Goal: Transaction & Acquisition: Book appointment/travel/reservation

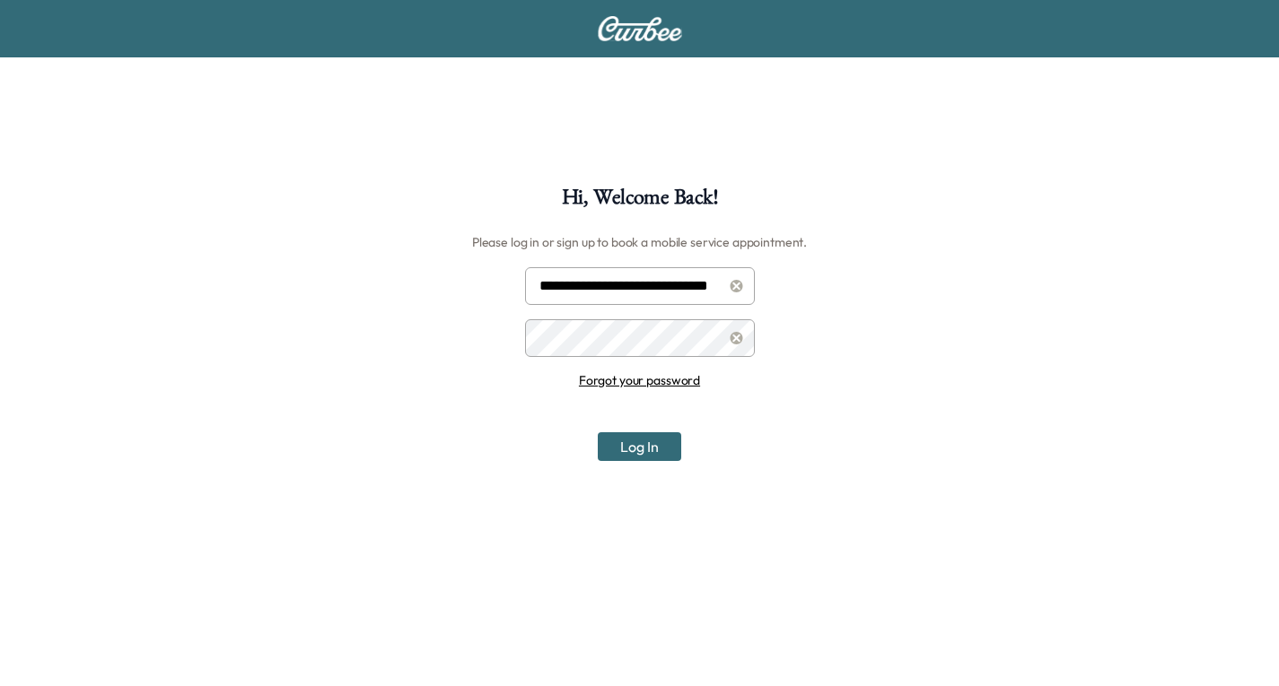
click at [643, 284] on input "**********" at bounding box center [640, 286] width 230 height 38
type input "**********"
click at [630, 450] on button "Log In" at bounding box center [639, 447] width 83 height 29
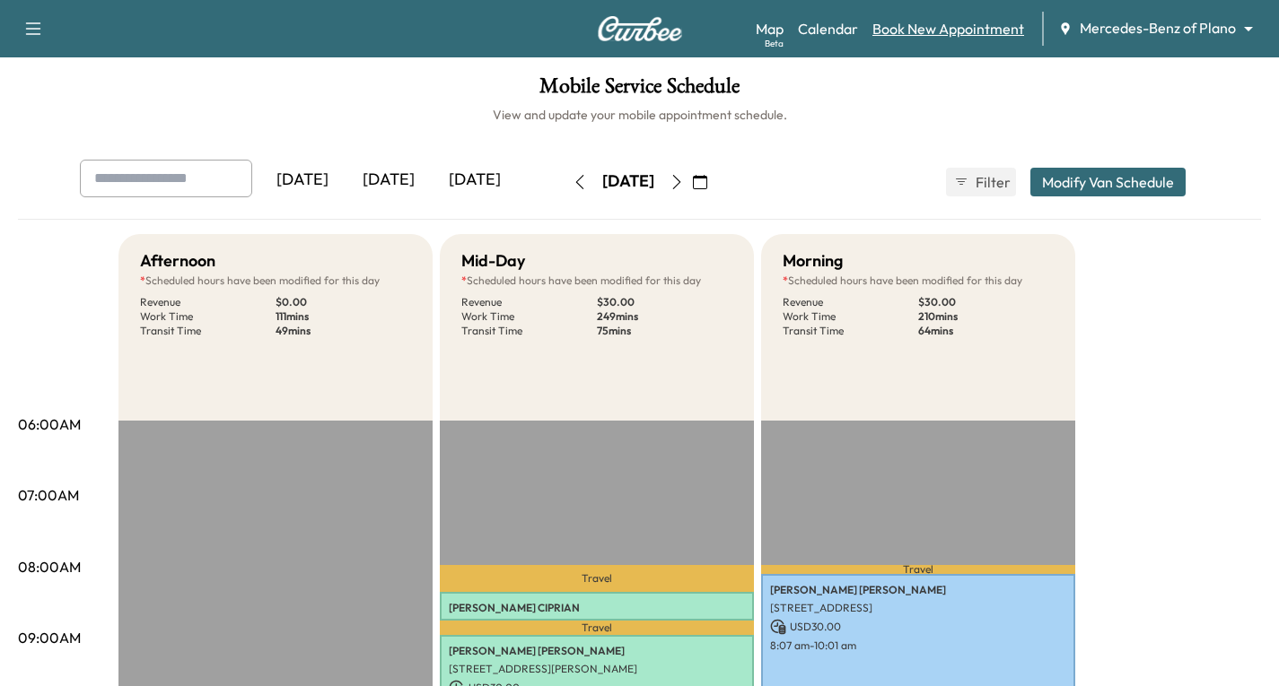
click at [956, 25] on link "Book New Appointment" at bounding box center [948, 29] width 152 height 22
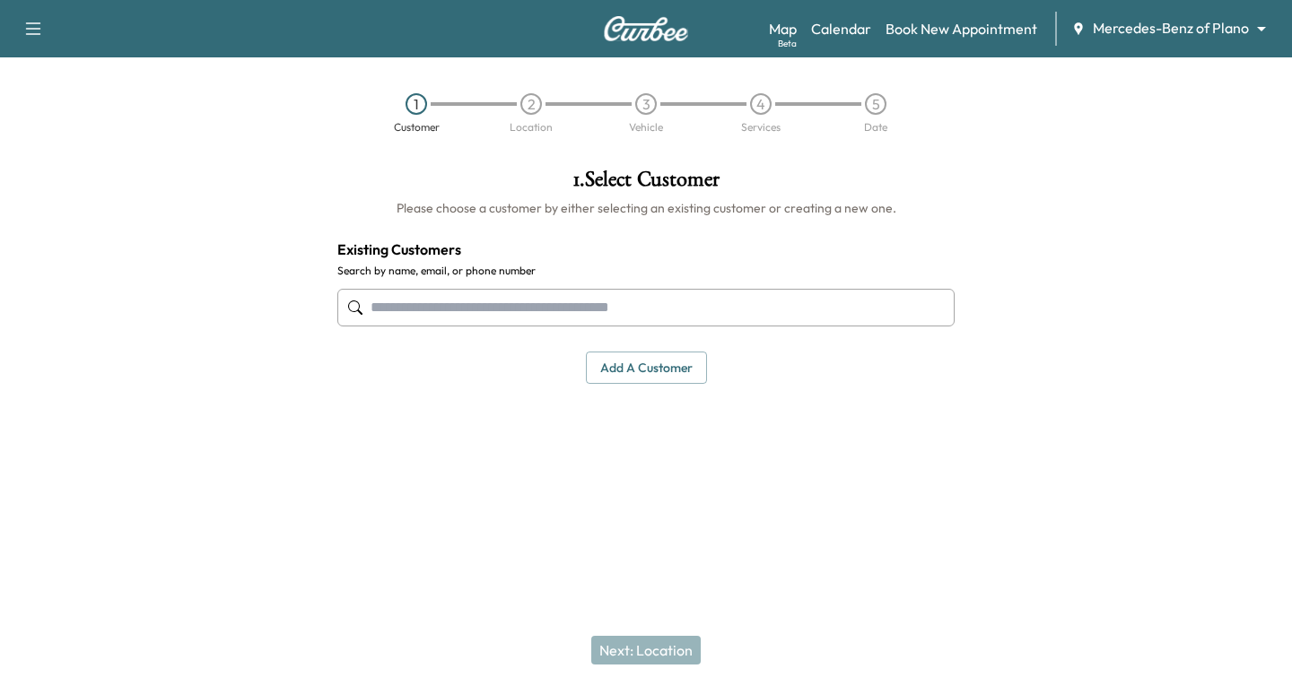
click at [372, 302] on input "text" at bounding box center [645, 308] width 617 height 38
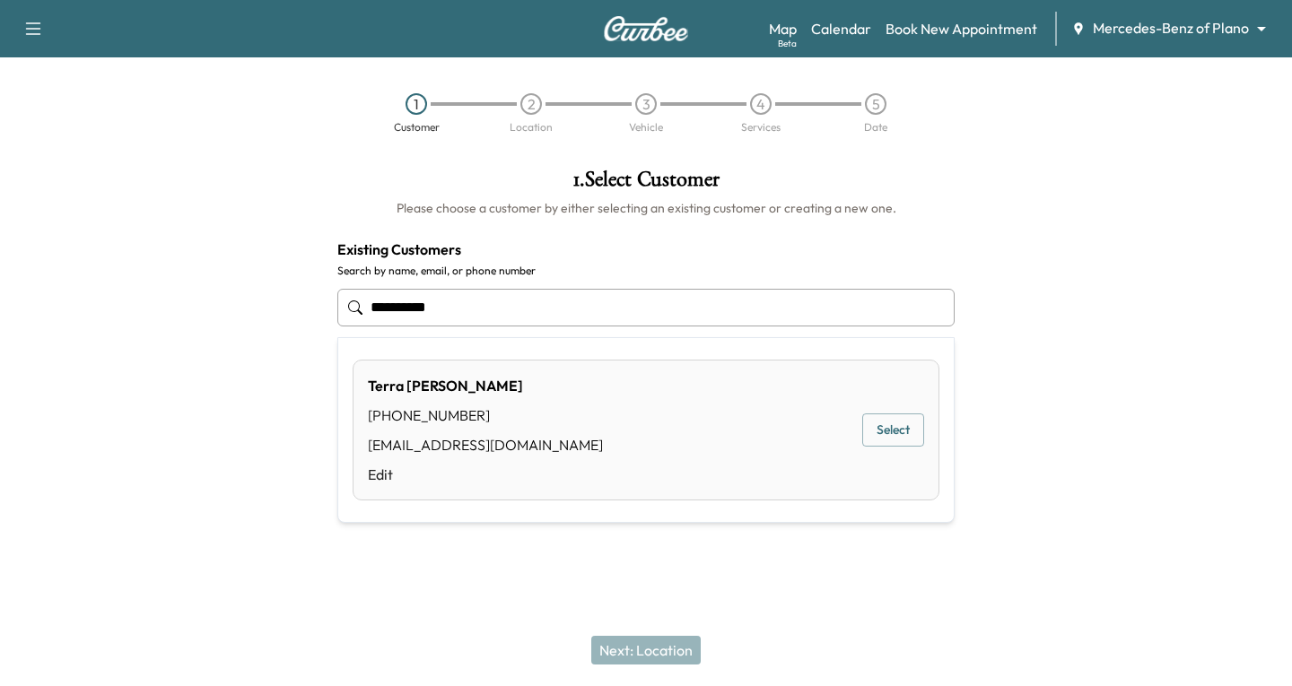
click at [906, 429] on button "Select" at bounding box center [893, 430] width 62 height 33
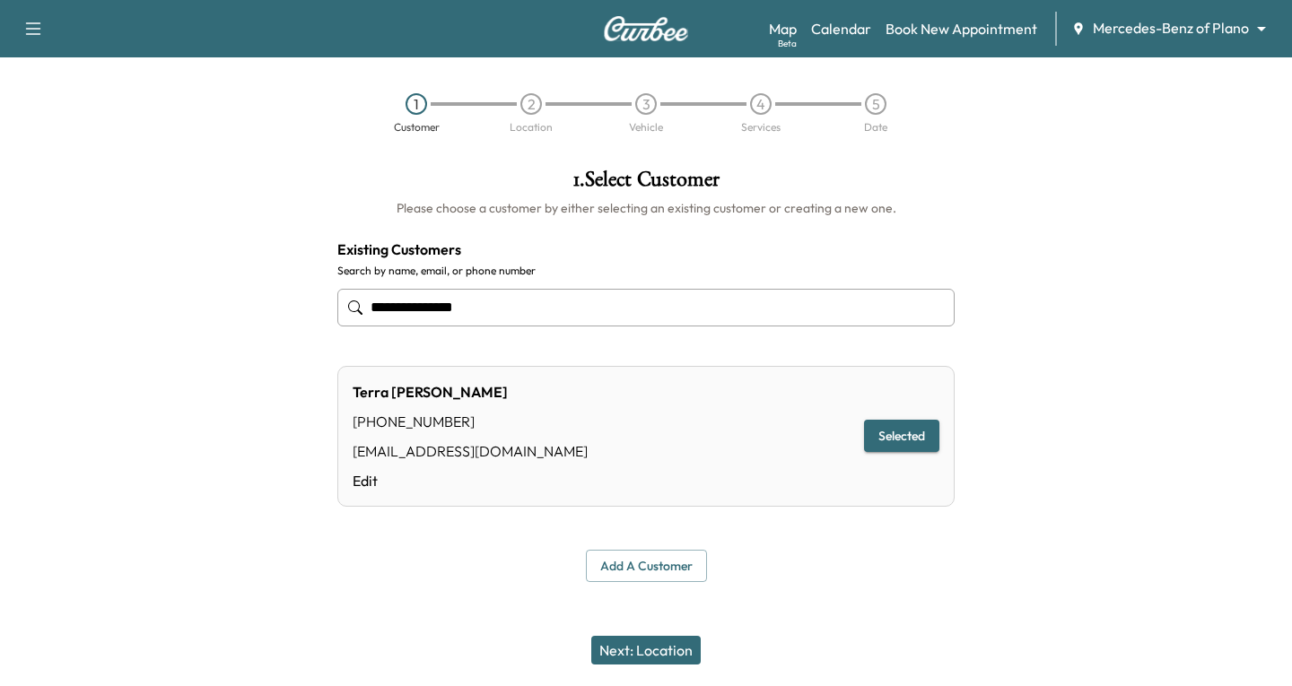
type input "**********"
click at [659, 653] on button "Next: Location" at bounding box center [645, 650] width 109 height 29
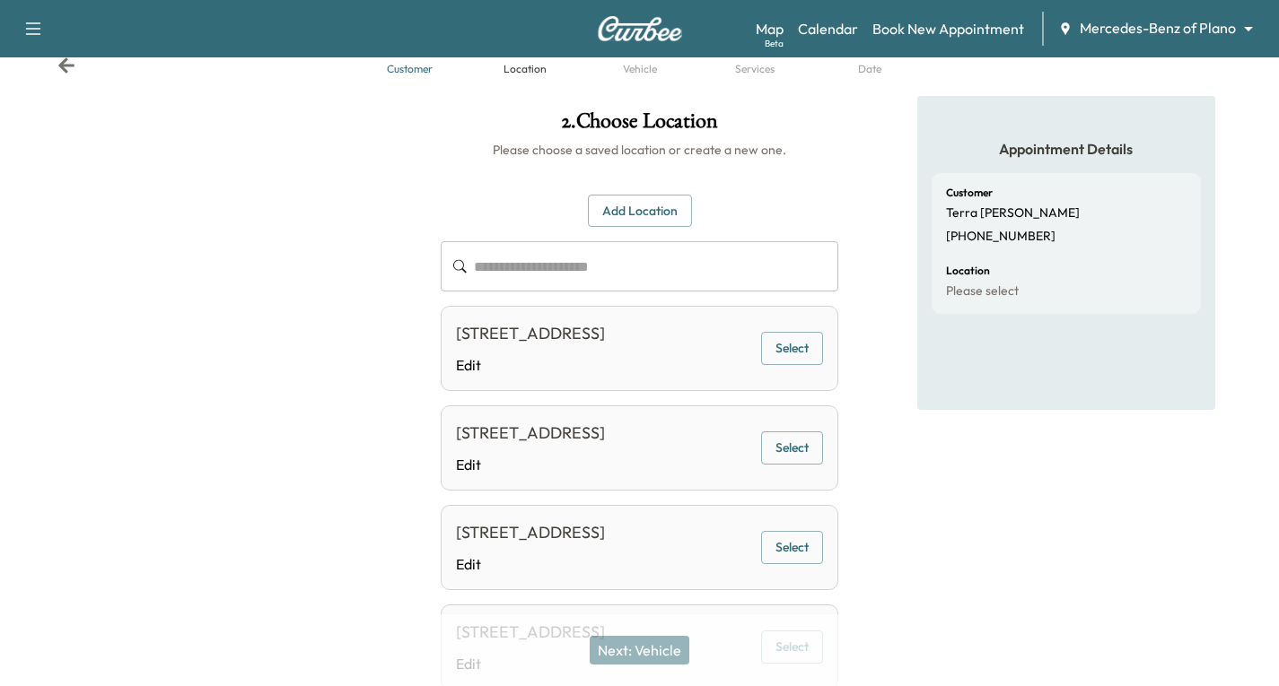
scroll to position [90, 0]
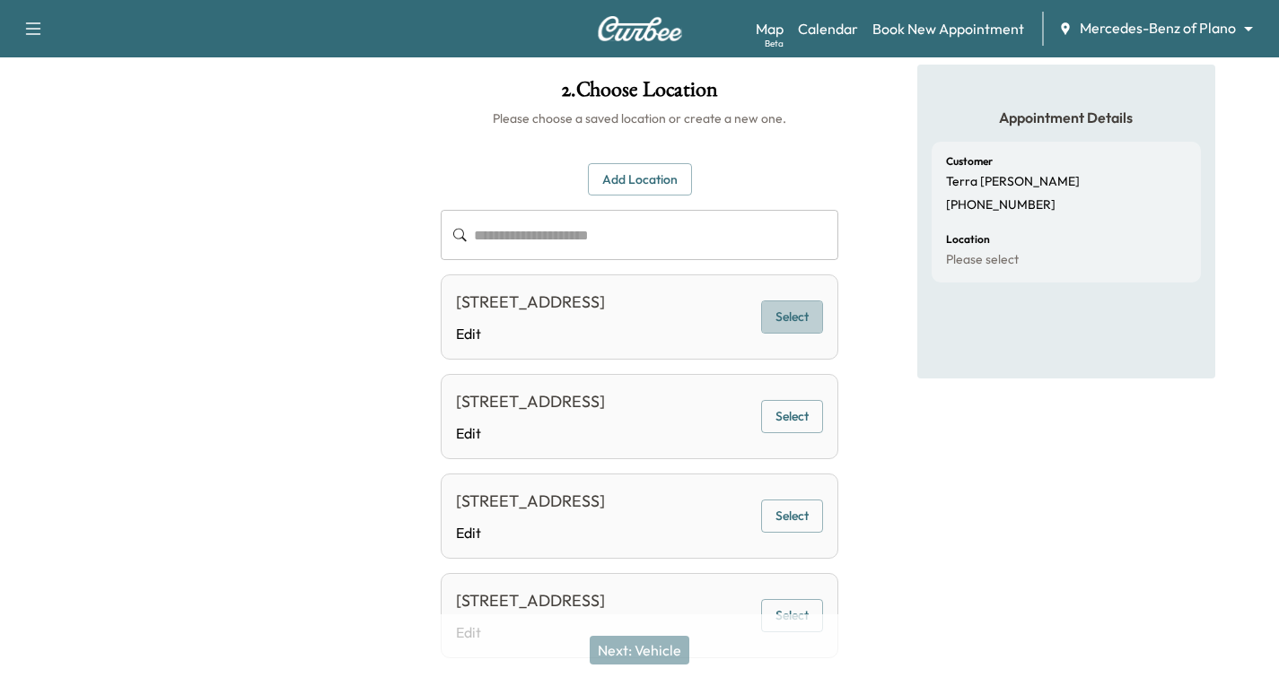
click at [804, 326] on button "Select" at bounding box center [792, 317] width 62 height 33
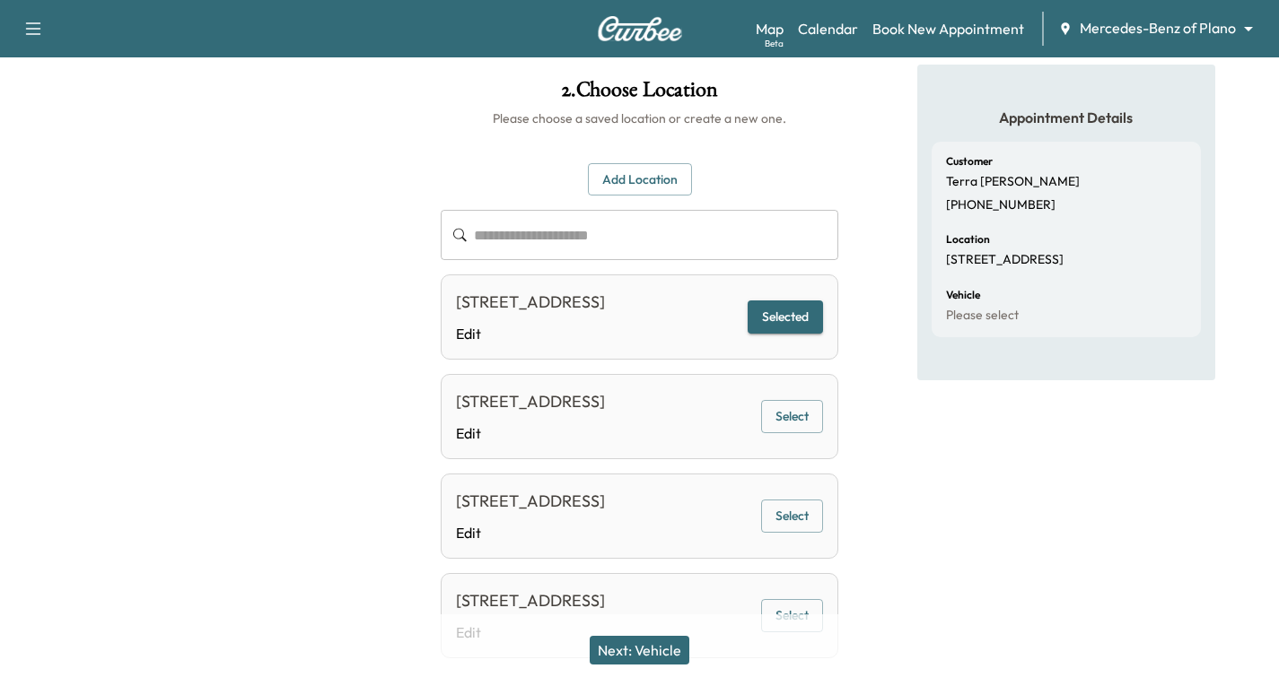
click at [671, 662] on button "Next: Vehicle" at bounding box center [640, 650] width 100 height 29
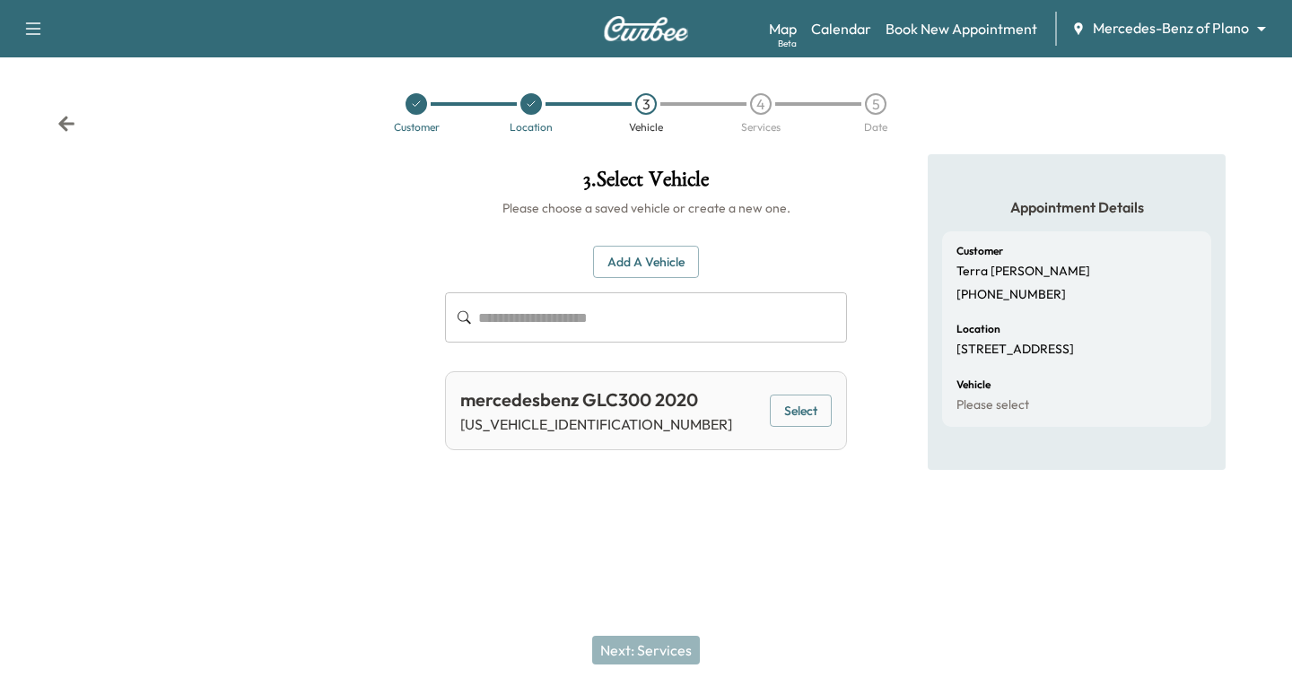
click at [805, 408] on button "Select" at bounding box center [801, 411] width 62 height 33
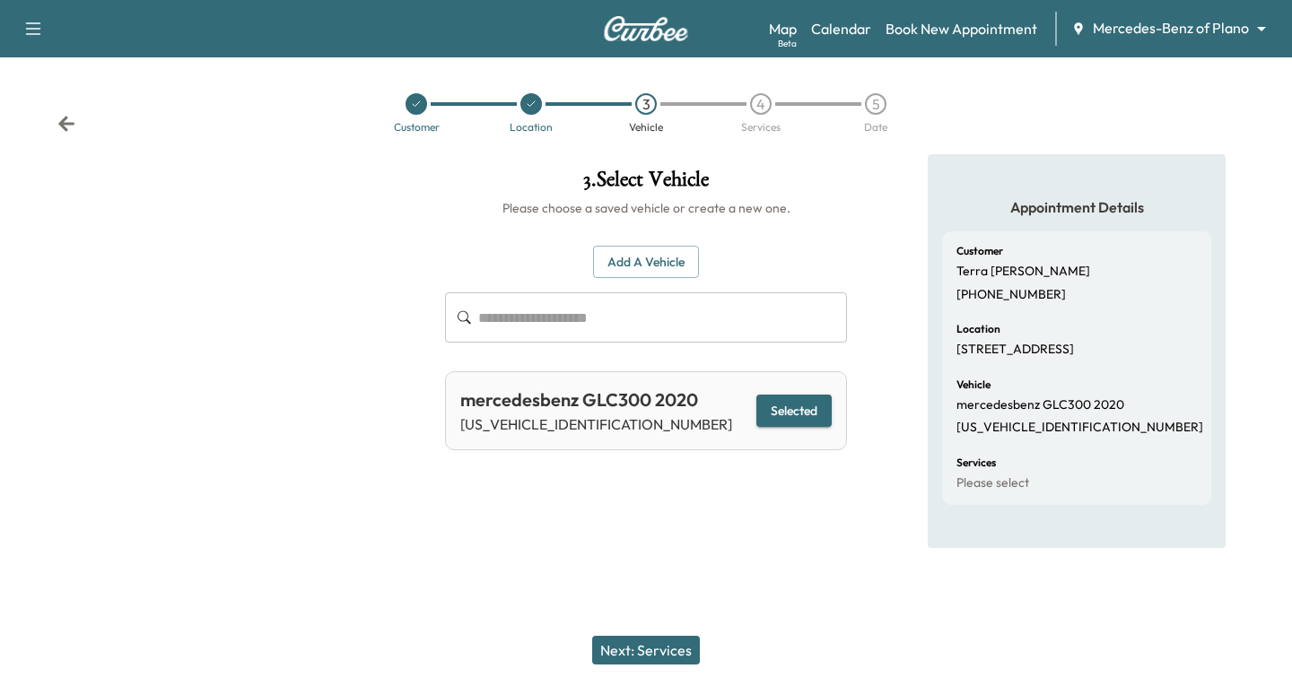
click at [649, 652] on button "Next: Services" at bounding box center [646, 650] width 108 height 29
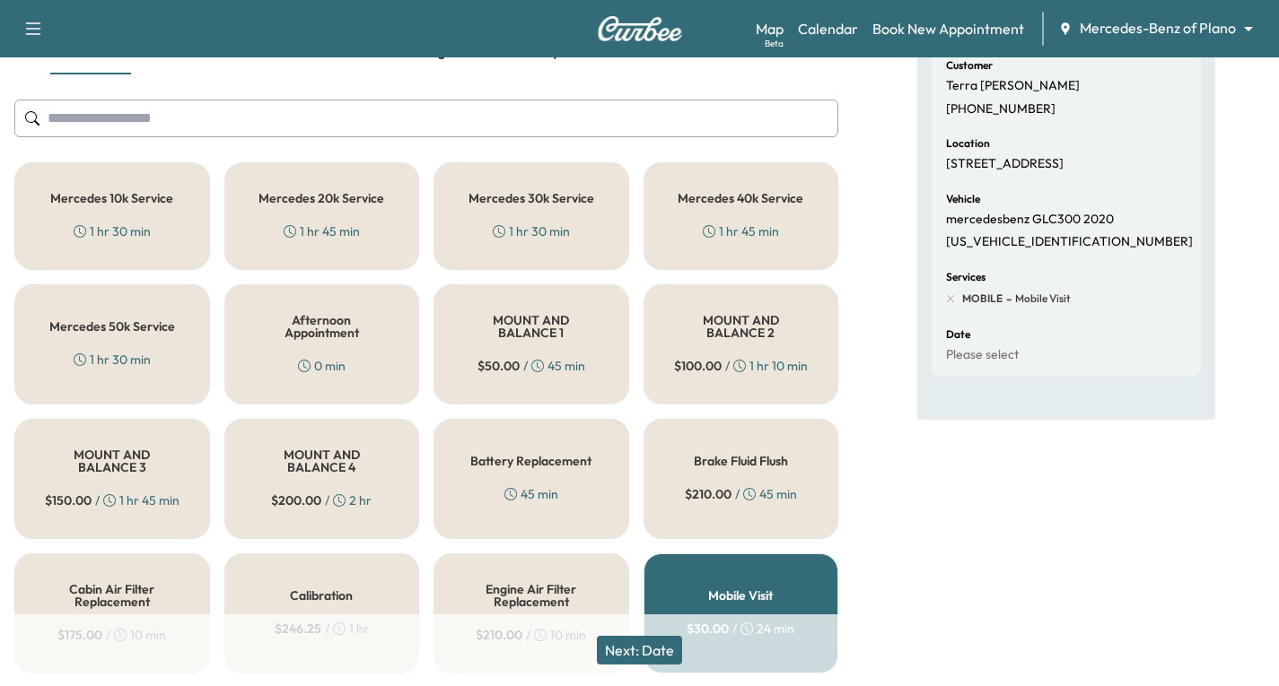
scroll to position [179, 0]
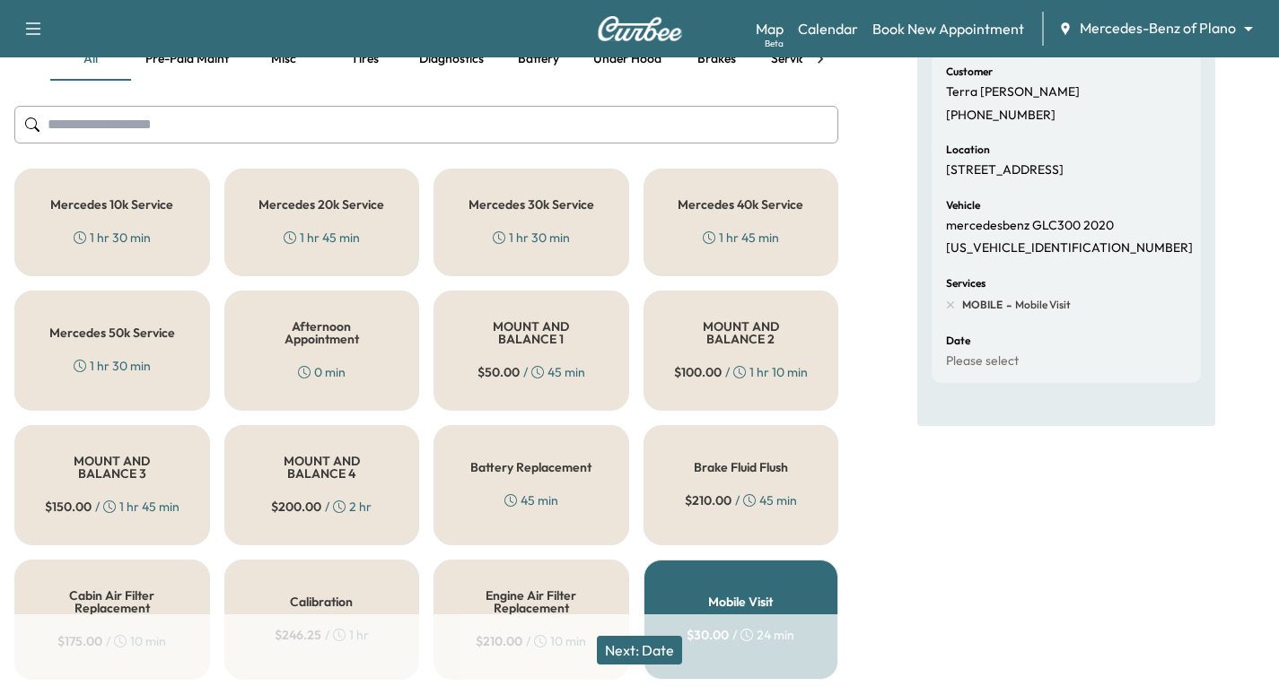
click at [115, 331] on h5 "Mercedes 50k Service" at bounding box center [112, 333] width 126 height 13
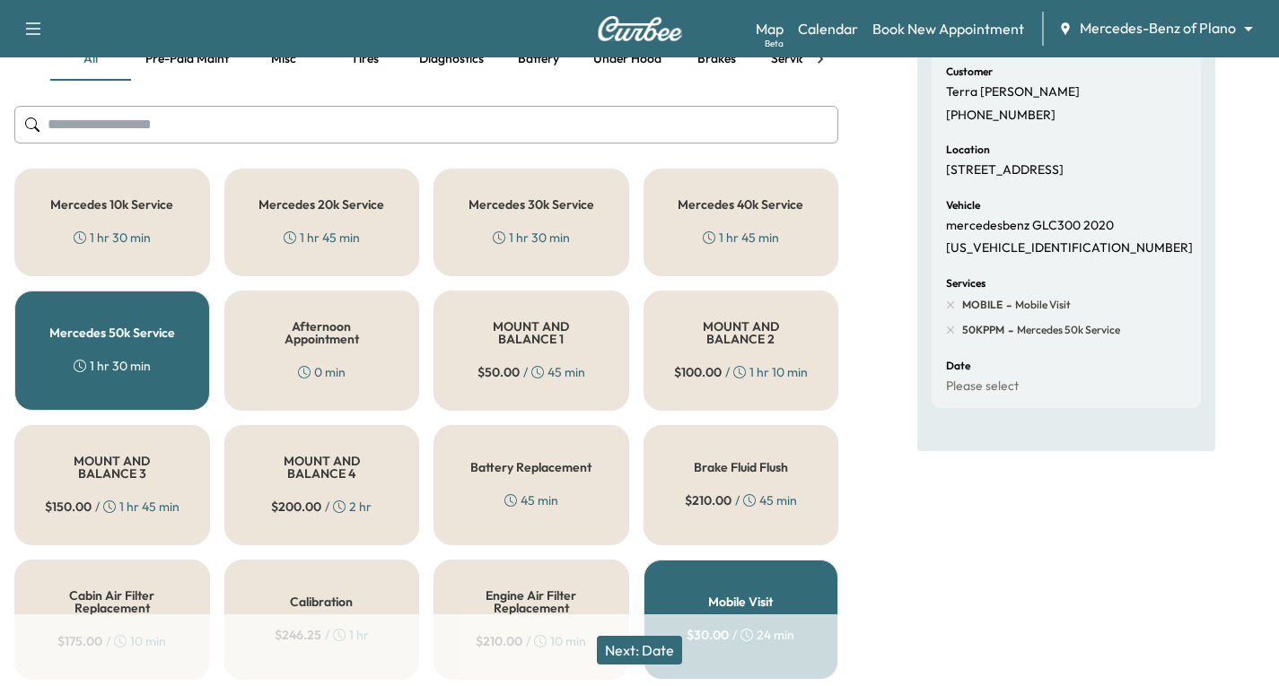
click at [655, 655] on button "Next: Date" at bounding box center [639, 650] width 85 height 29
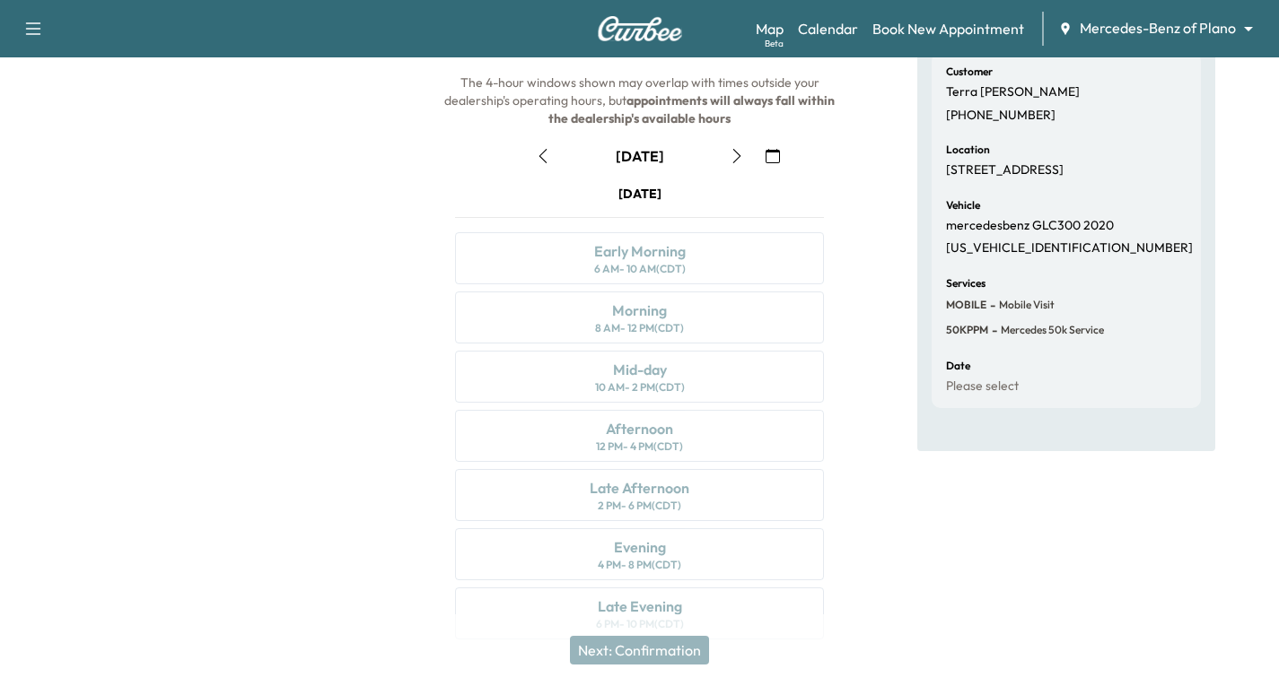
click at [769, 162] on icon "button" at bounding box center [772, 156] width 14 height 14
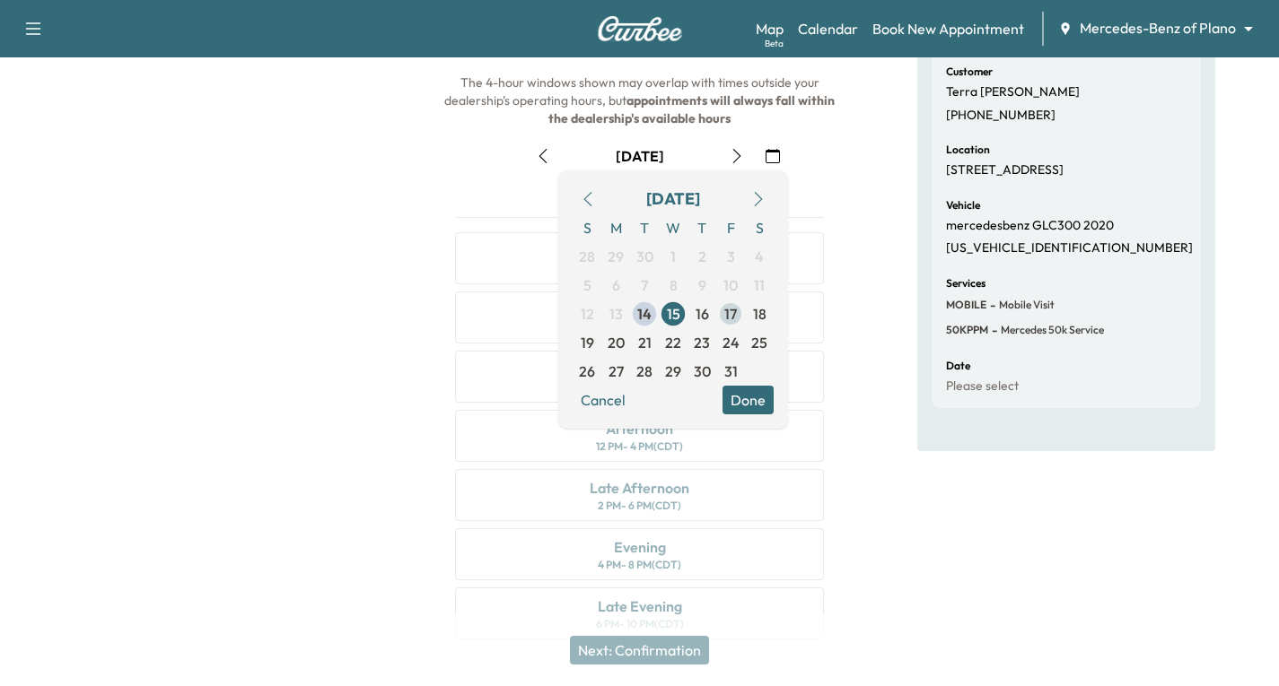
click at [735, 319] on span "17" at bounding box center [730, 314] width 13 height 22
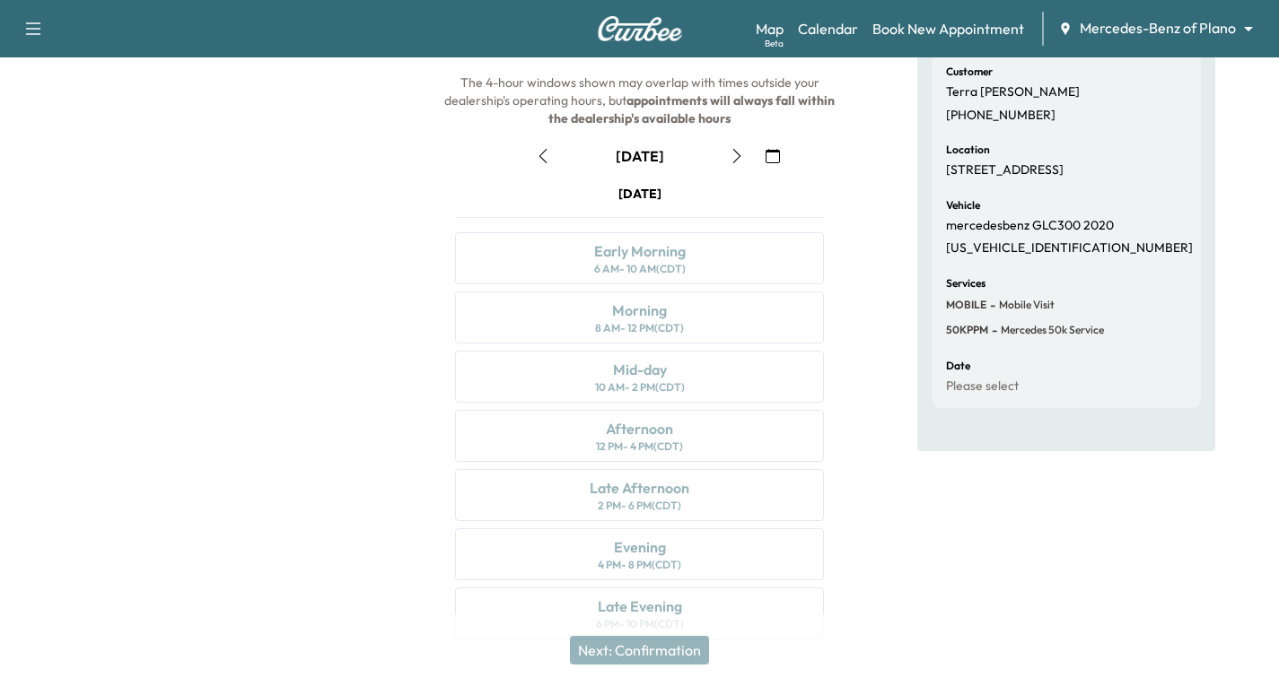
click at [732, 153] on icon "button" at bounding box center [737, 156] width 14 height 14
click at [733, 161] on icon "button" at bounding box center [737, 156] width 14 height 14
click at [739, 365] on div "Mid-day 10 AM - 2 PM (CDT)" at bounding box center [639, 377] width 369 height 52
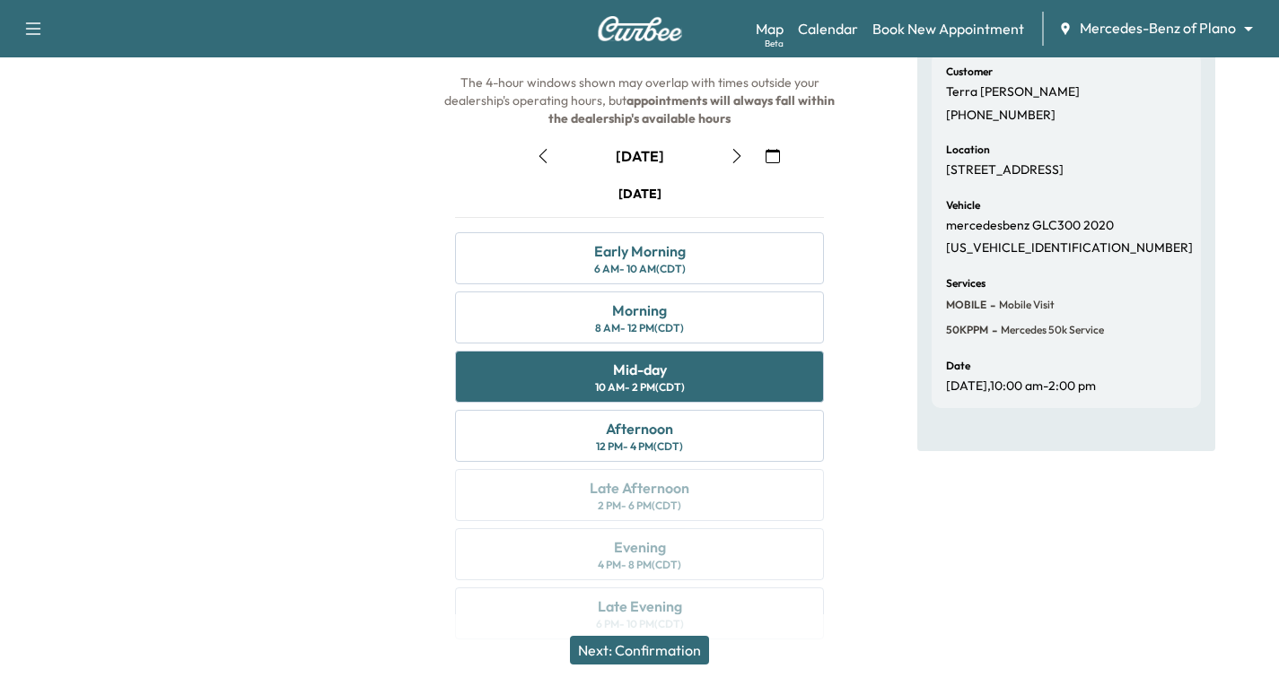
click at [631, 648] on button "Next: Confirmation" at bounding box center [639, 650] width 139 height 29
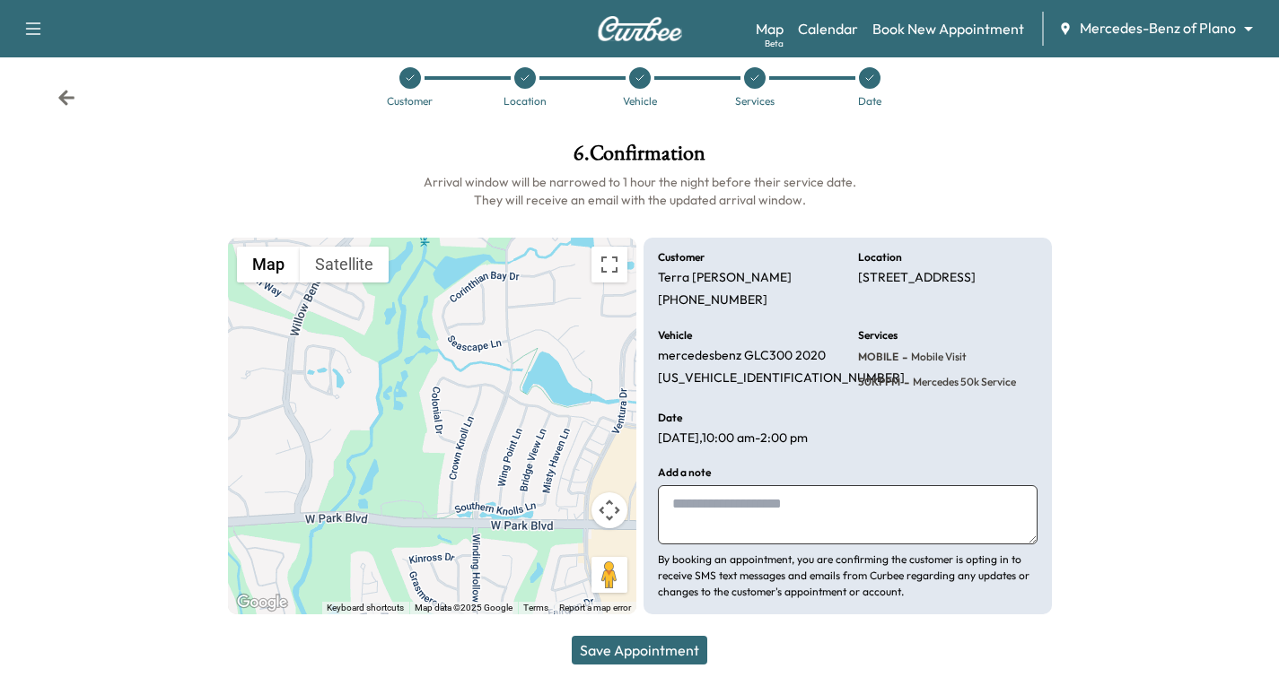
click at [659, 654] on button "Save Appointment" at bounding box center [639, 650] width 135 height 29
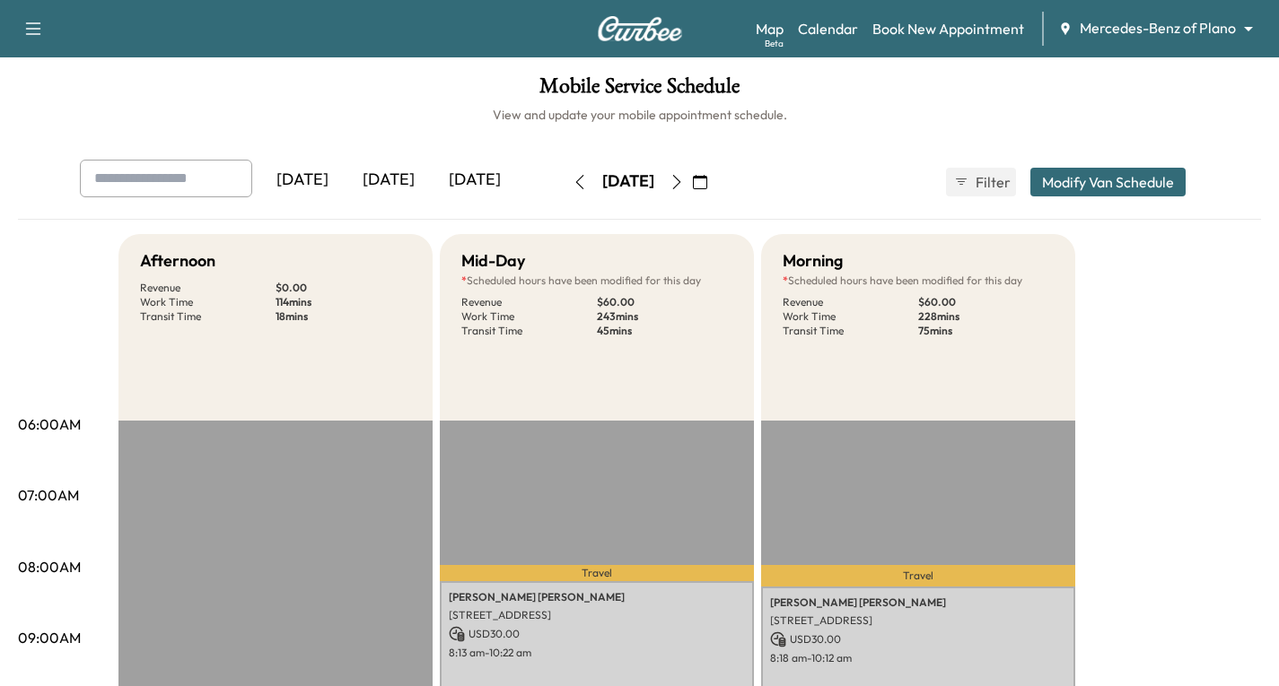
click at [29, 28] on icon "button" at bounding box center [33, 29] width 22 height 22
click at [61, 105] on button "Log Out" at bounding box center [63, 101] width 67 height 29
